Goal: Task Accomplishment & Management: Manage account settings

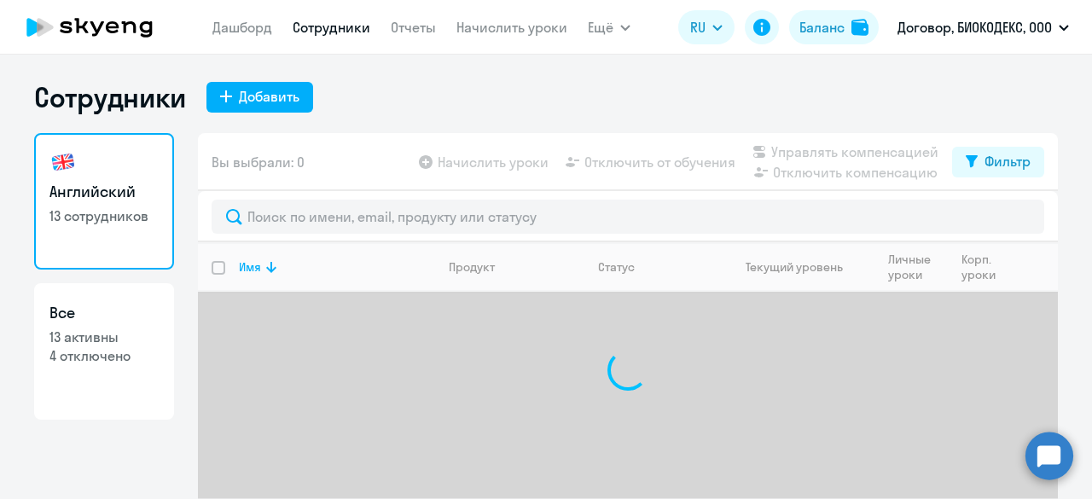
select select "30"
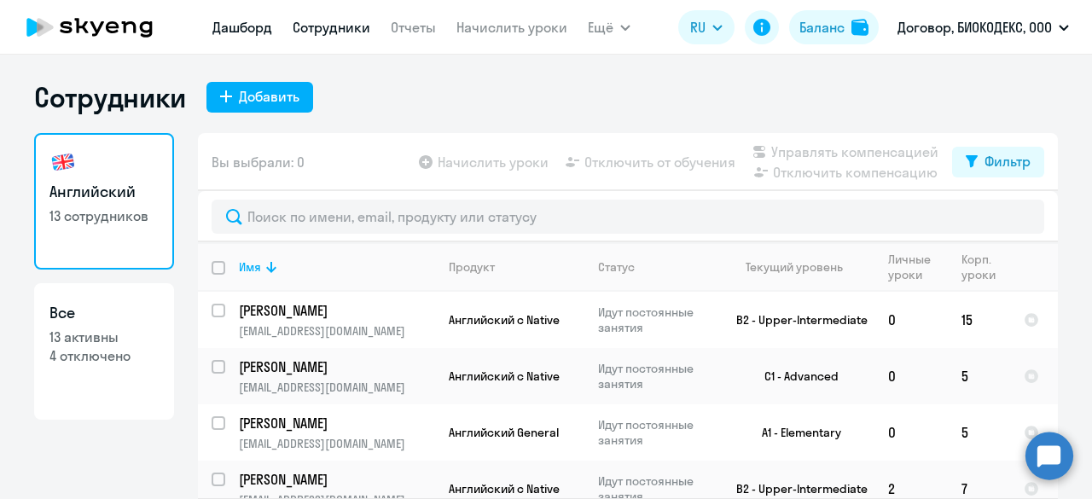
click at [236, 29] on link "Дашборд" at bounding box center [243, 27] width 60 height 17
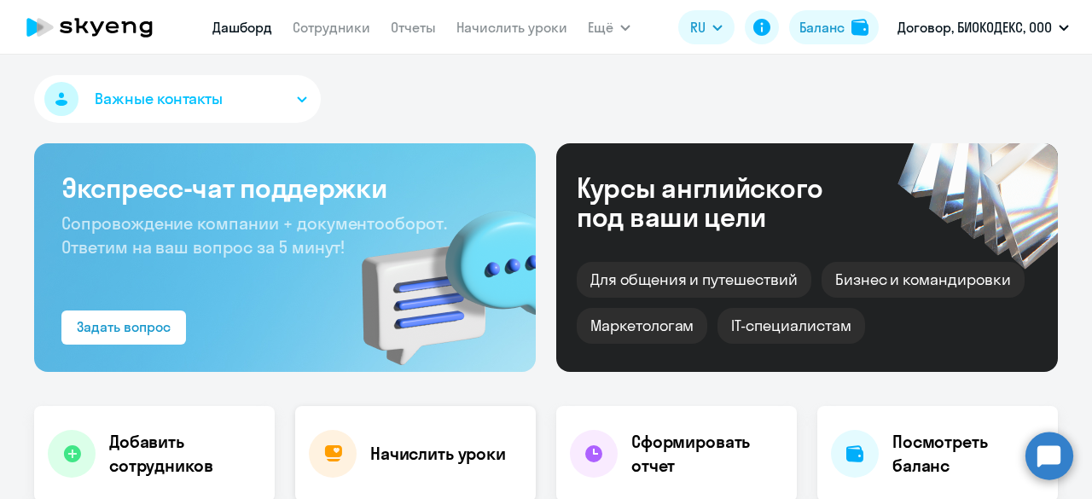
click at [425, 469] on div "Начислить уроки" at bounding box center [415, 454] width 241 height 96
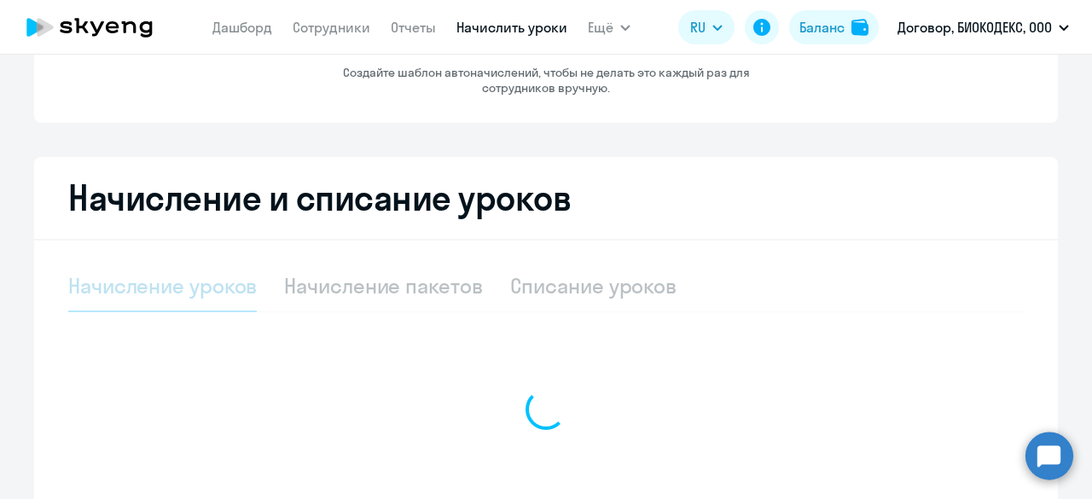
select select "10"
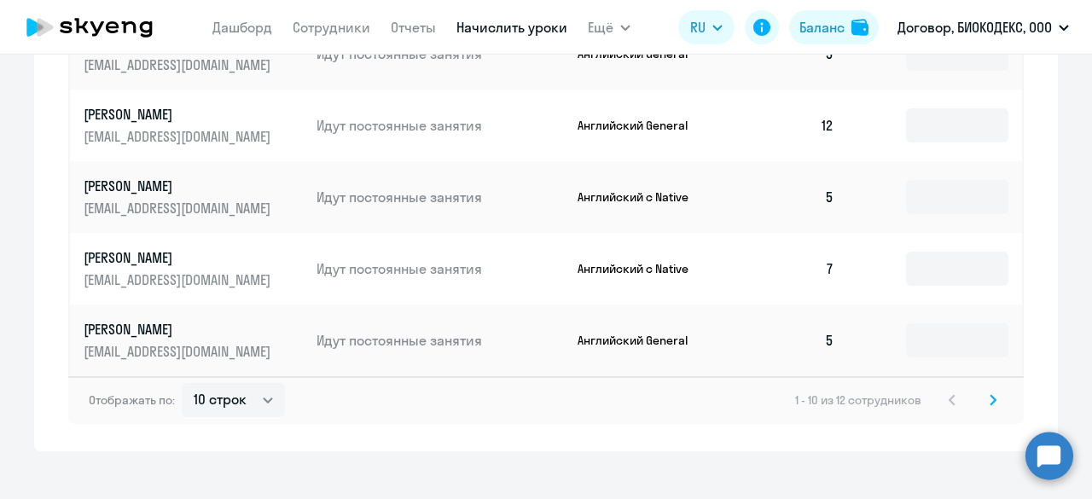
scroll to position [1101, 0]
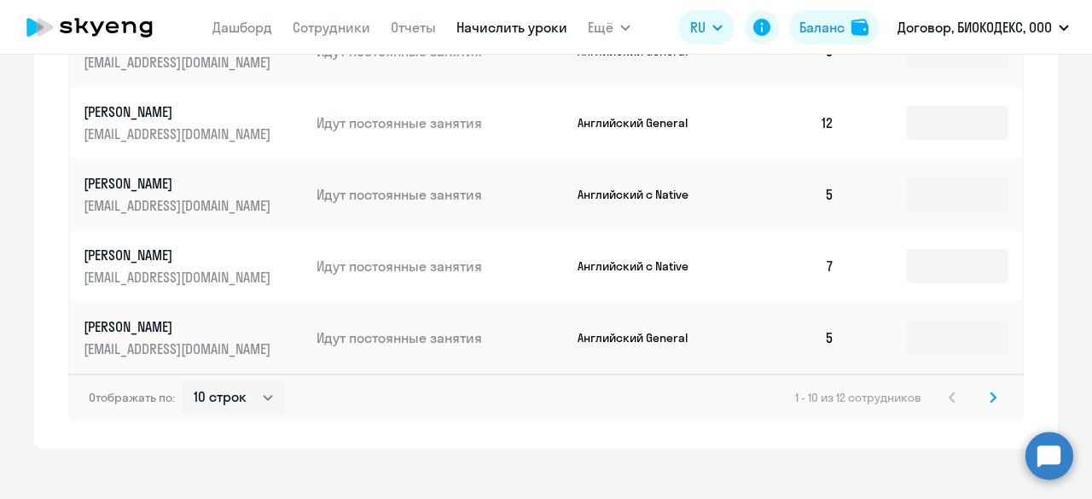
click at [990, 395] on icon at bounding box center [993, 398] width 7 height 12
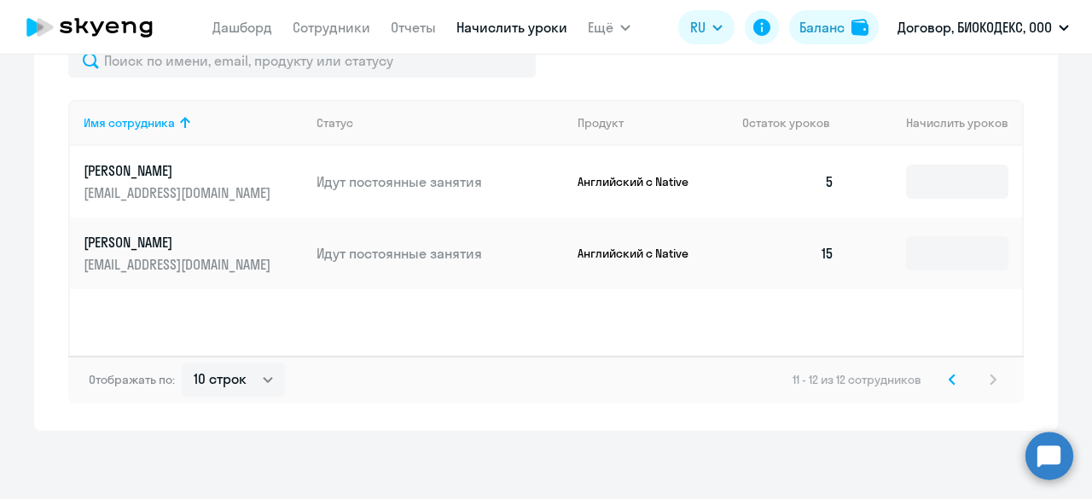
scroll to position [611, 0]
